Goal: Task Accomplishment & Management: Use online tool/utility

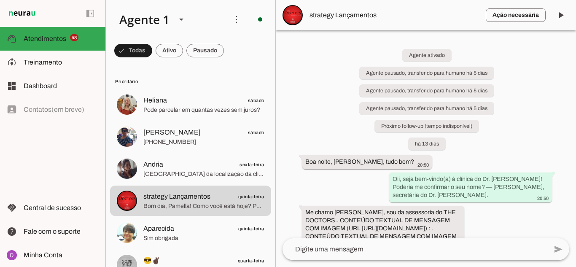
click at [301, 130] on div "Agente ativado Agente pausado, transferido para humano há 5 dias Agente pausado…" at bounding box center [426, 134] width 300 height 208
